Goal: Check status

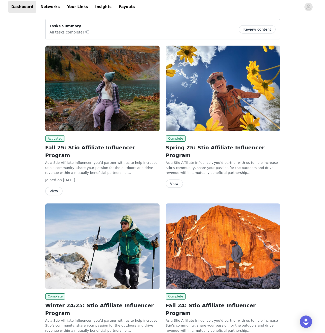
click at [54, 187] on button "View" at bounding box center [53, 191] width 17 height 8
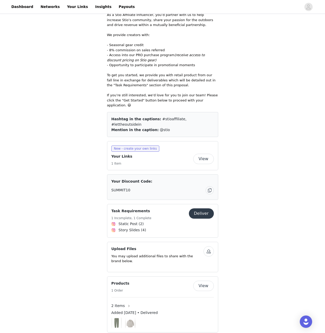
scroll to position [206, 0]
click at [207, 208] on button "Deliver" at bounding box center [201, 213] width 25 height 10
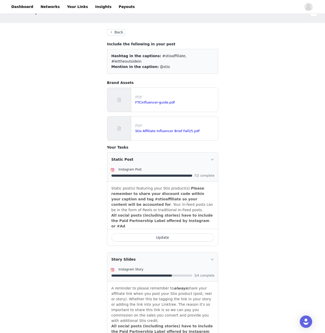
scroll to position [29, 0]
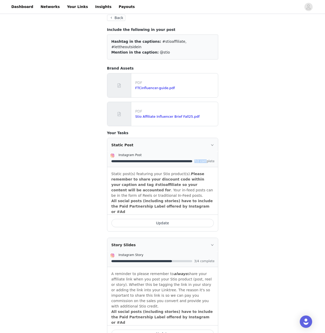
drag, startPoint x: 195, startPoint y: 156, endPoint x: 206, endPoint y: 156, distance: 11.3
click at [206, 160] on span "7/2 complete" at bounding box center [204, 161] width 21 height 3
click at [207, 160] on span "7/2 complete" at bounding box center [204, 161] width 21 height 3
drag, startPoint x: 194, startPoint y: 250, endPoint x: 213, endPoint y: 251, distance: 19.3
click at [211, 258] on div "3/4 complete" at bounding box center [162, 260] width 103 height 5
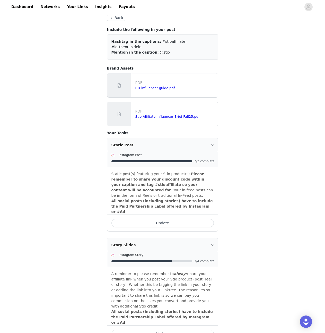
click at [213, 259] on span "3/4 complete" at bounding box center [204, 260] width 21 height 3
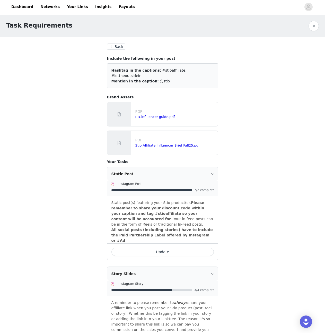
scroll to position [0, 0]
click at [116, 5] on link "Payouts" at bounding box center [127, 7] width 22 height 12
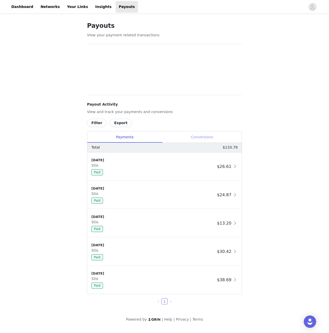
click at [199, 137] on div "Conversions" at bounding box center [202, 137] width 80 height 12
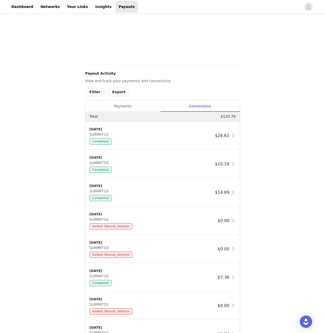
scroll to position [154, 0]
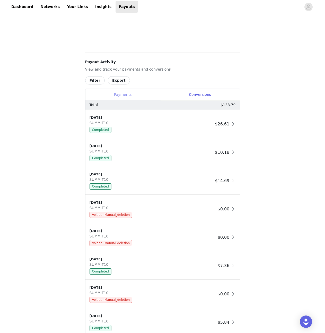
click at [132, 96] on div "Payments" at bounding box center [122, 95] width 75 height 12
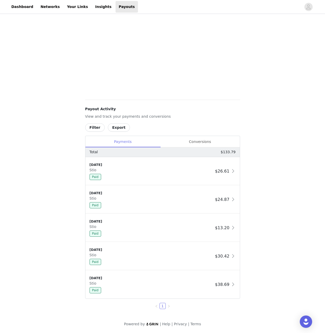
scroll to position [108, 0]
